Goal: Find specific page/section: Find specific page/section

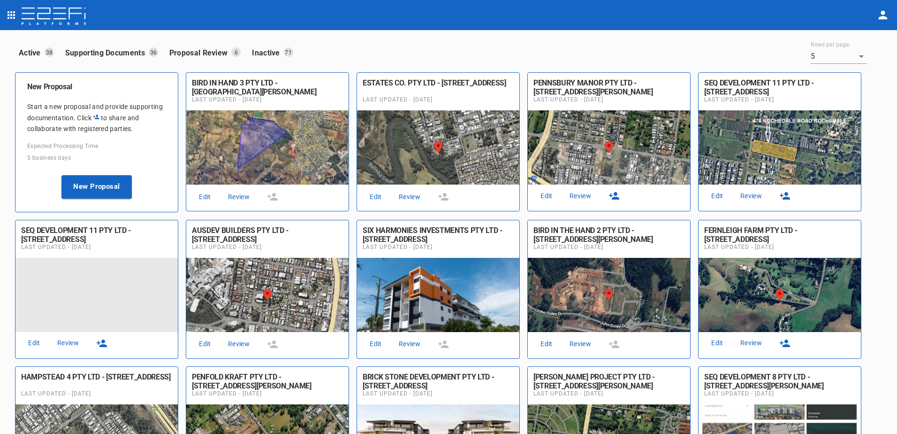
click at [241, 195] on link "Review" at bounding box center [239, 196] width 30 height 13
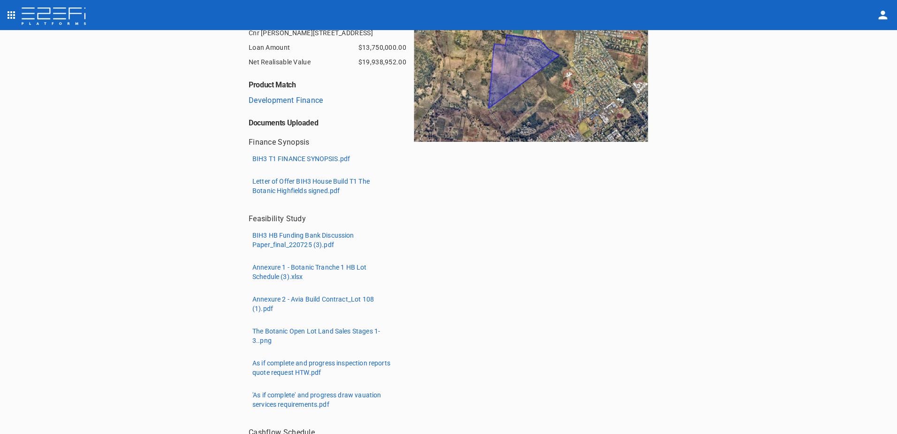
scroll to position [141, 0]
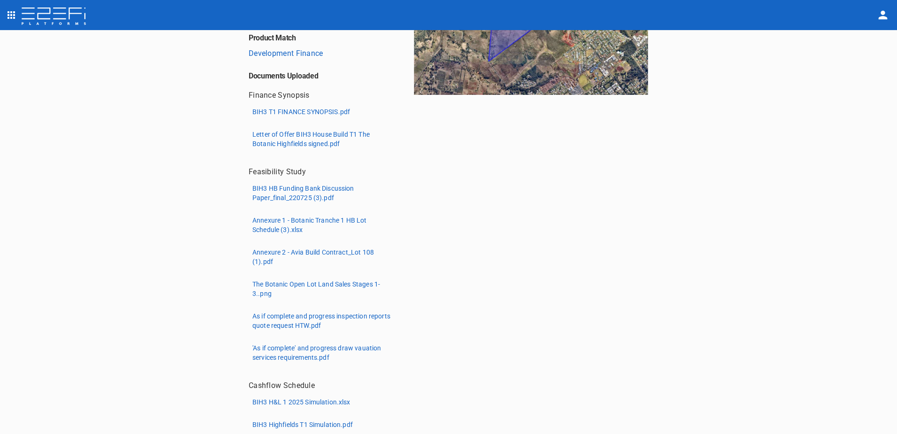
click at [305, 251] on p "Annexure 2 - Avia Build Contract_Lot 108 (1).pdf" at bounding box center [322, 256] width 140 height 19
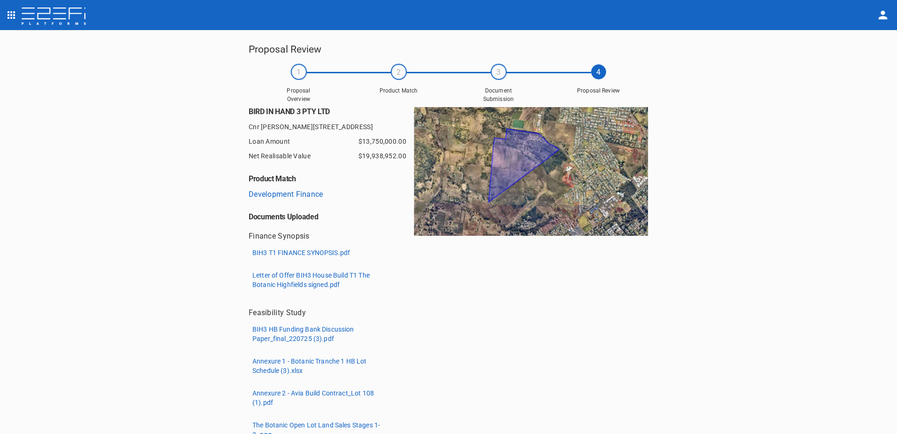
scroll to position [141, 0]
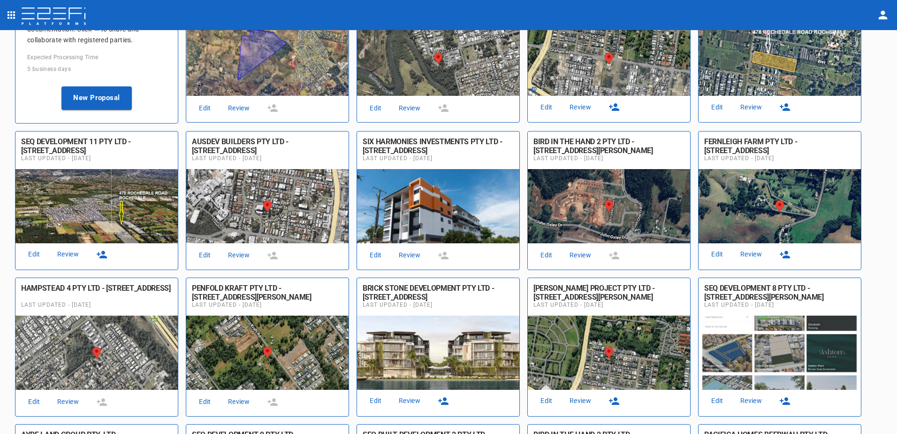
scroll to position [141, 0]
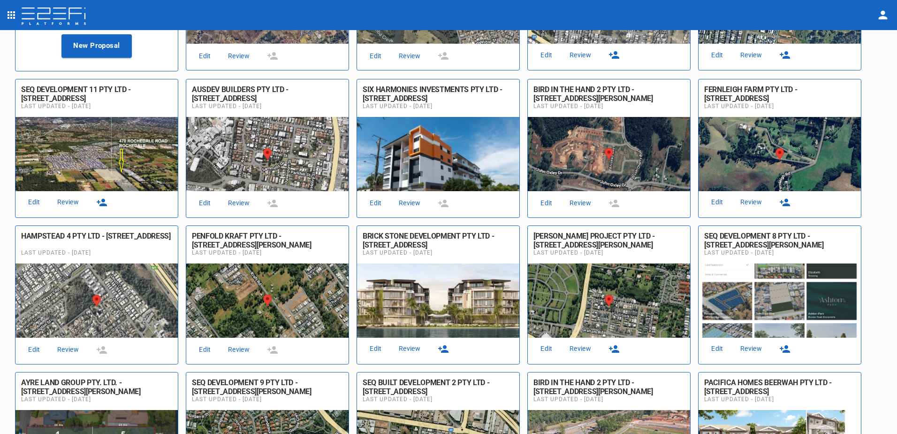
click at [578, 199] on link "Review" at bounding box center [580, 203] width 30 height 13
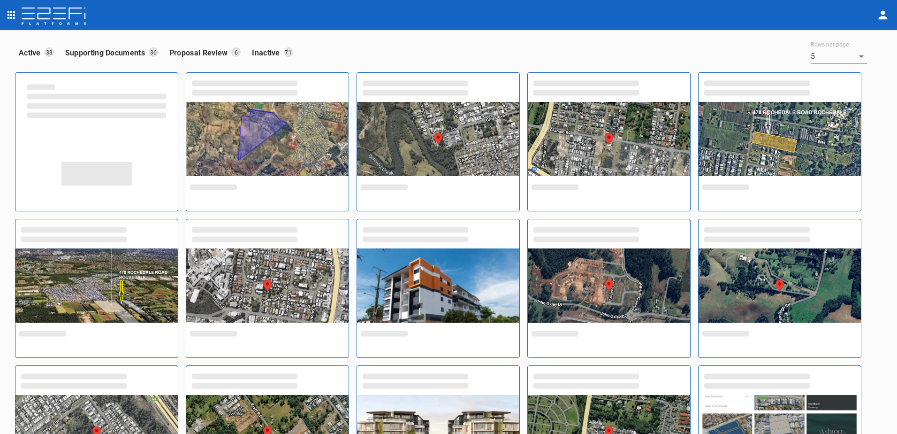
click at [15, 14] on button "open drawer" at bounding box center [11, 15] width 19 height 19
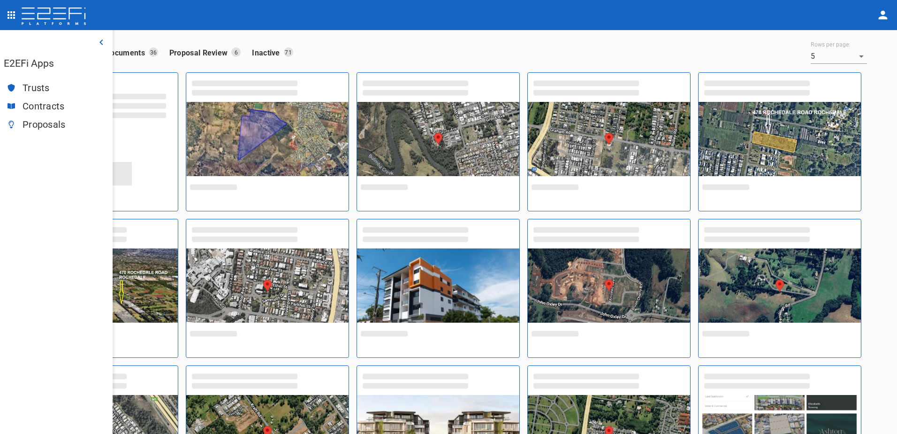
click at [52, 104] on span "Contracts" at bounding box center [64, 106] width 83 height 11
